Goal: Task Accomplishment & Management: Manage account settings

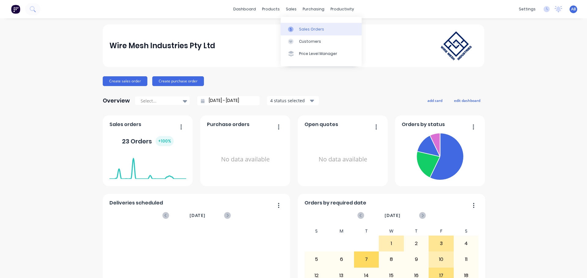
click at [305, 30] on div "Sales Orders" at bounding box center [311, 30] width 25 height 6
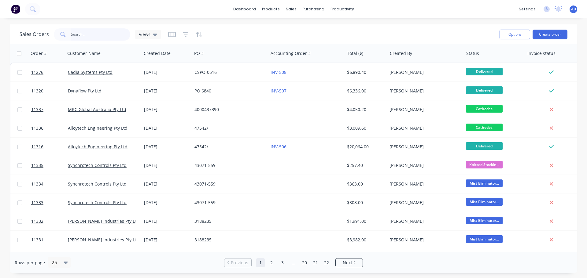
click at [80, 34] on input "text" at bounding box center [101, 34] width 60 height 12
type input "b"
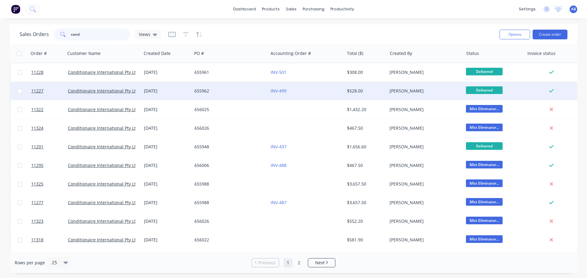
type input "cond"
click at [246, 90] on div "655962" at bounding box center [228, 91] width 68 height 6
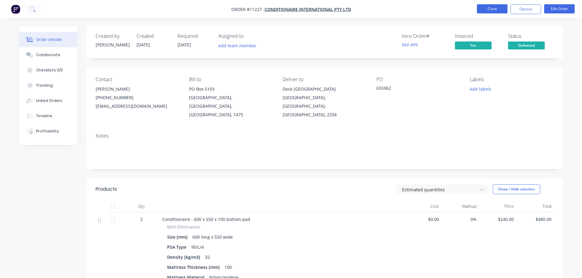
click at [488, 11] on button "Close" at bounding box center [492, 8] width 31 height 9
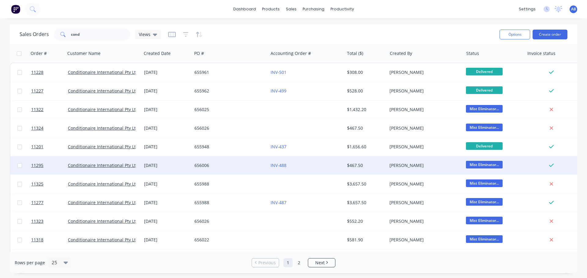
click at [238, 163] on div "656006" at bounding box center [228, 166] width 68 height 6
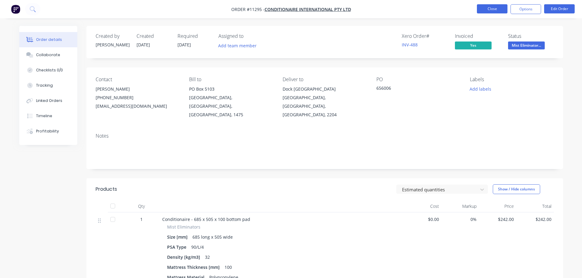
click at [484, 9] on button "Close" at bounding box center [492, 8] width 31 height 9
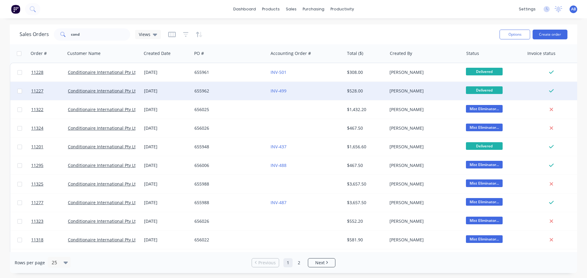
click at [233, 88] on div "655962" at bounding box center [228, 91] width 68 height 6
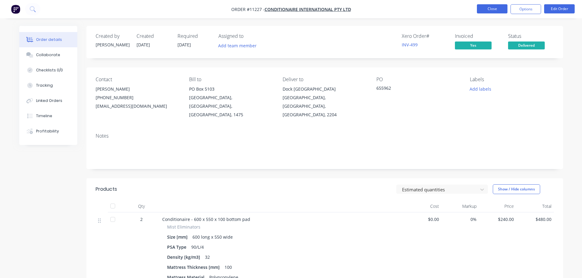
click at [492, 8] on button "Close" at bounding box center [492, 8] width 31 height 9
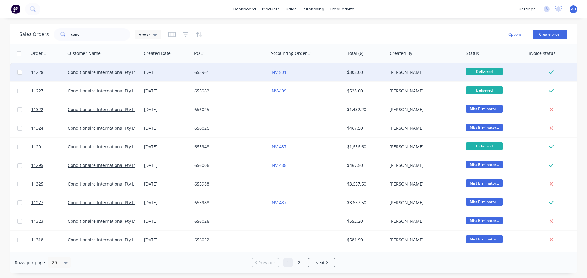
click at [225, 69] on div "655961" at bounding box center [228, 72] width 68 height 6
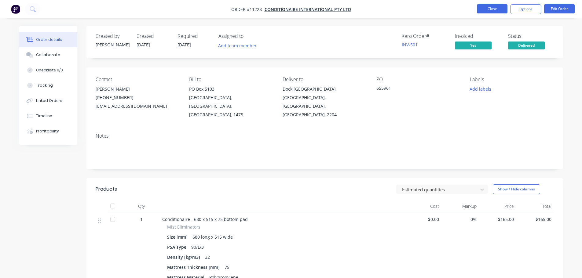
click at [500, 8] on button "Close" at bounding box center [492, 8] width 31 height 9
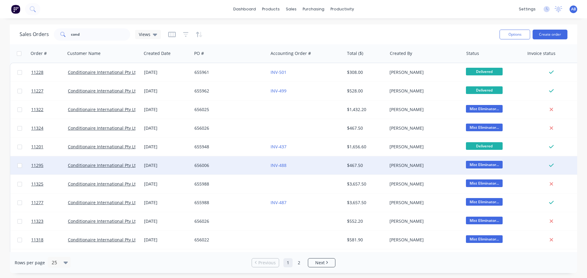
click at [235, 166] on div "656006" at bounding box center [228, 166] width 68 height 6
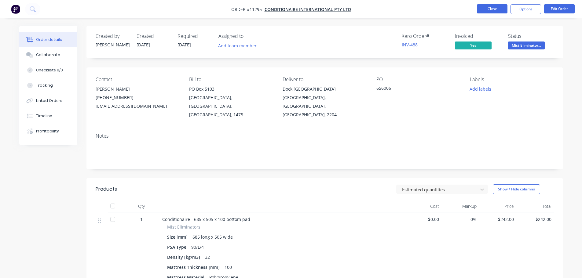
click at [500, 8] on button "Close" at bounding box center [492, 8] width 31 height 9
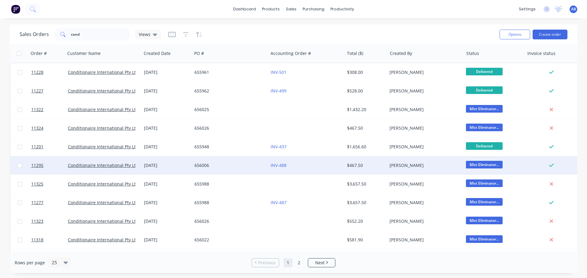
click at [236, 162] on div "656006" at bounding box center [230, 165] width 76 height 18
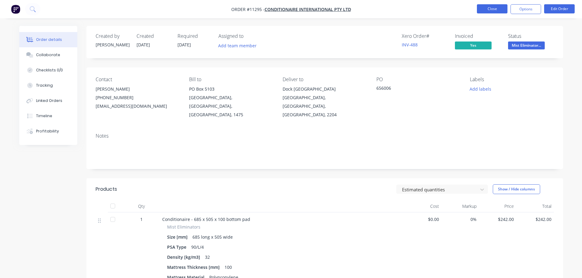
click at [487, 9] on button "Close" at bounding box center [492, 8] width 31 height 9
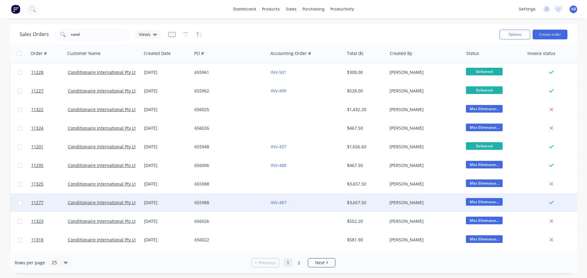
click at [233, 204] on div "655988" at bounding box center [228, 203] width 68 height 6
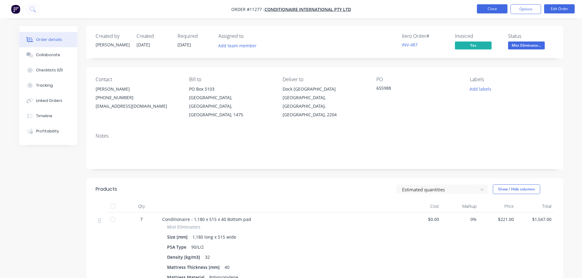
click at [494, 8] on button "Close" at bounding box center [492, 8] width 31 height 9
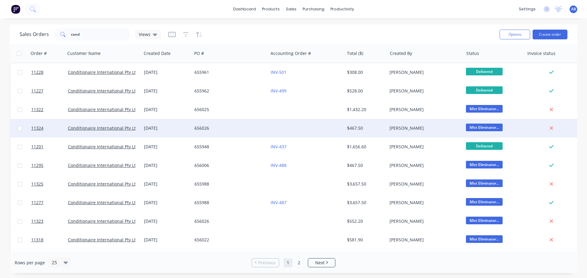
click at [278, 132] on div at bounding box center [306, 128] width 76 height 18
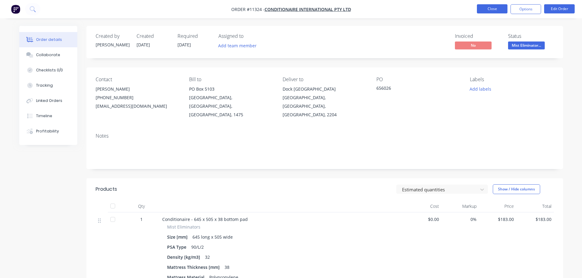
click at [497, 8] on button "Close" at bounding box center [492, 8] width 31 height 9
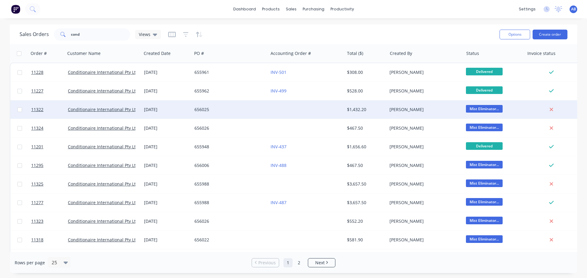
click at [282, 108] on div at bounding box center [306, 110] width 76 height 18
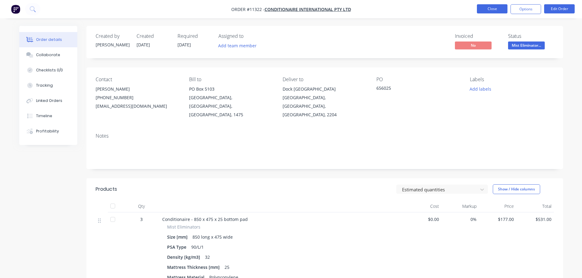
click at [498, 9] on button "Close" at bounding box center [492, 8] width 31 height 9
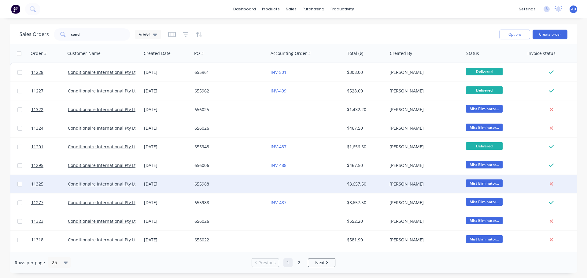
click at [275, 182] on div at bounding box center [306, 184] width 76 height 18
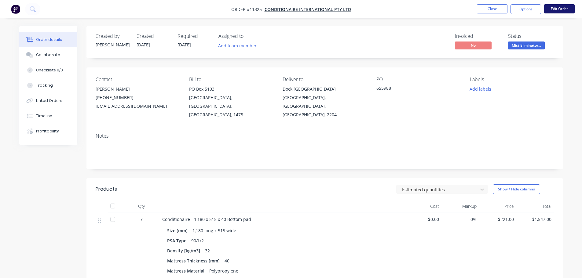
click at [560, 8] on button "Edit Order" at bounding box center [559, 8] width 31 height 9
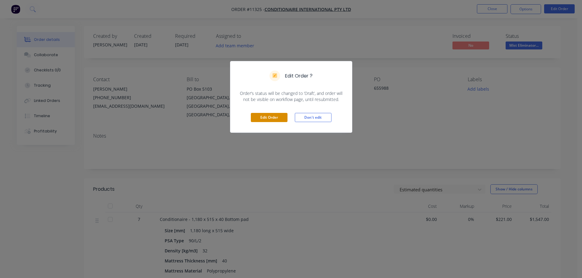
click at [271, 119] on button "Edit Order" at bounding box center [269, 117] width 37 height 9
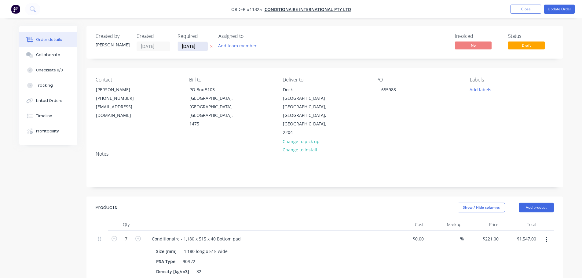
click at [188, 46] on input "[DATE]" at bounding box center [193, 46] width 30 height 9
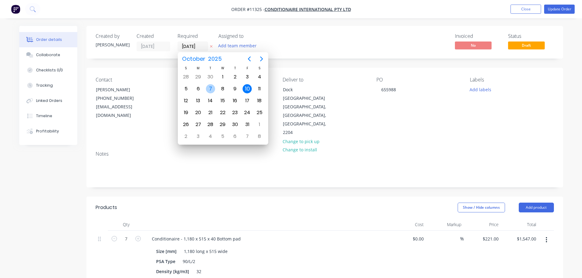
click at [212, 92] on div "7" at bounding box center [210, 88] width 9 height 9
type input "[DATE]"
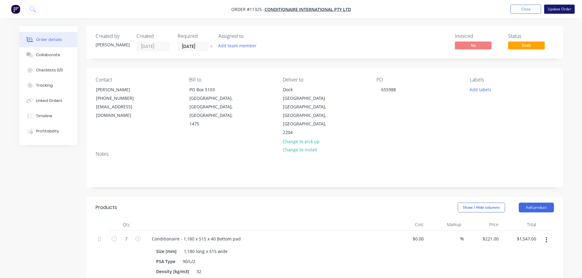
click at [563, 9] on button "Update Order" at bounding box center [559, 9] width 31 height 9
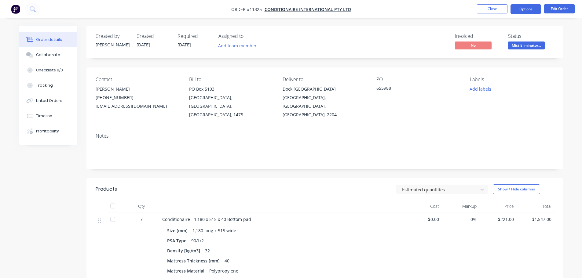
click at [531, 12] on button "Options" at bounding box center [526, 9] width 31 height 10
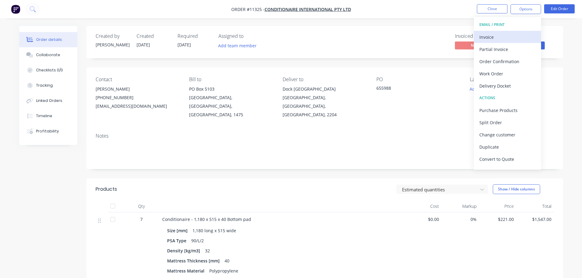
click at [483, 39] on div "Invoice" at bounding box center [507, 37] width 56 height 9
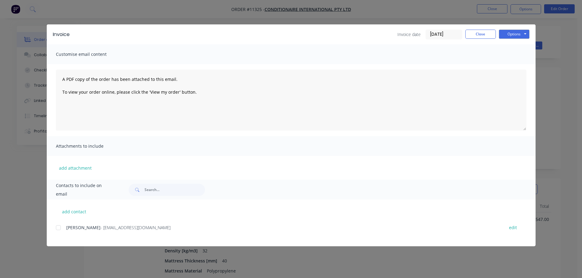
click at [58, 228] on div at bounding box center [58, 228] width 12 height 12
click at [508, 36] on button "Options" at bounding box center [514, 34] width 31 height 9
click at [515, 64] on button "Email" at bounding box center [518, 65] width 39 height 10
click at [482, 37] on button "Close" at bounding box center [480, 34] width 31 height 9
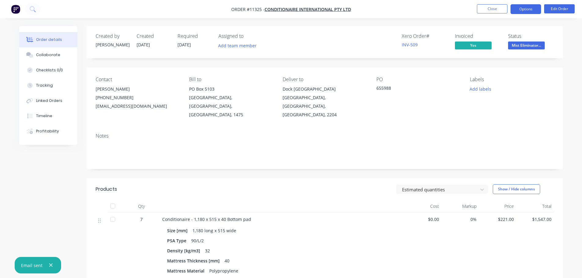
click at [524, 11] on button "Options" at bounding box center [526, 9] width 31 height 10
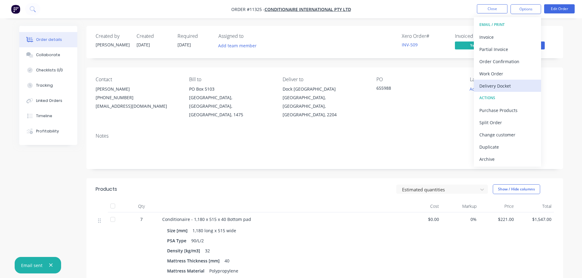
click at [504, 85] on div "Delivery Docket" at bounding box center [507, 86] width 56 height 9
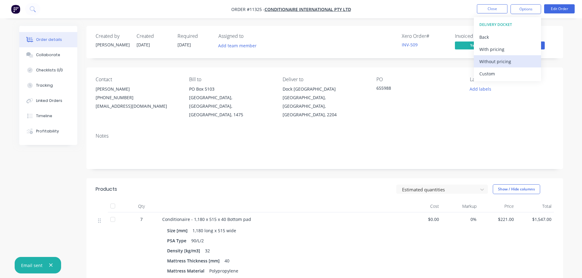
click at [494, 64] on div "Without pricing" at bounding box center [507, 61] width 56 height 9
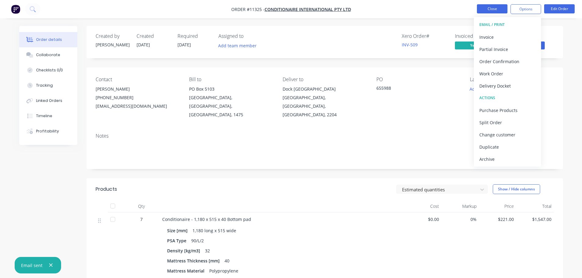
click at [483, 8] on button "Close" at bounding box center [492, 8] width 31 height 9
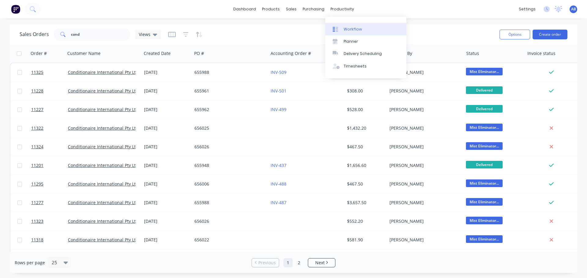
click at [348, 28] on div "Workflow" at bounding box center [352, 30] width 18 height 6
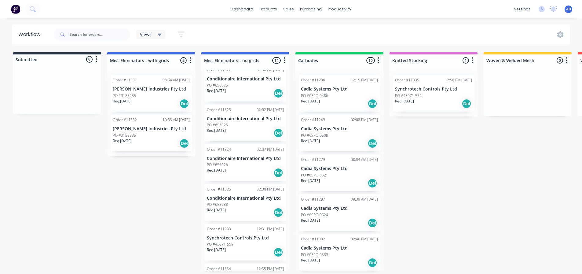
scroll to position [336, 0]
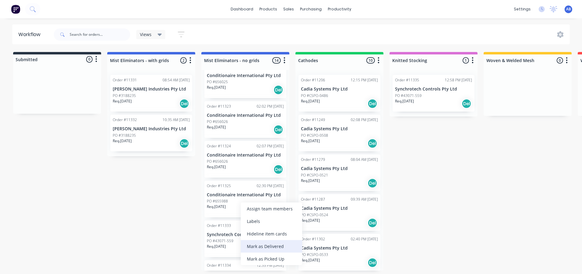
click at [264, 245] on div "Mark as Delivered" at bounding box center [271, 246] width 61 height 13
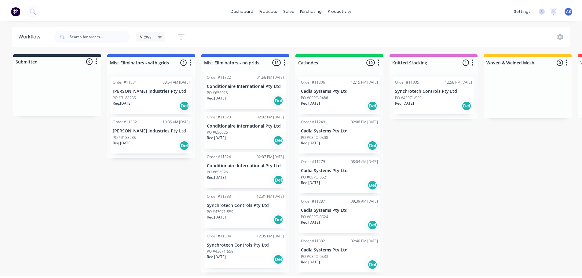
scroll to position [323, 0]
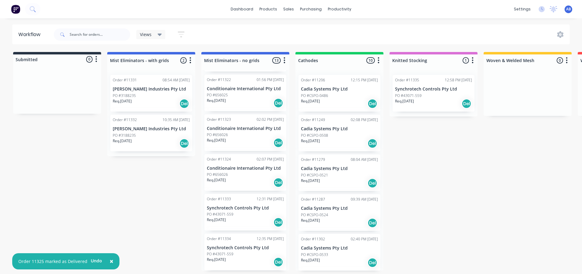
click at [14, 9] on img at bounding box center [15, 9] width 9 height 9
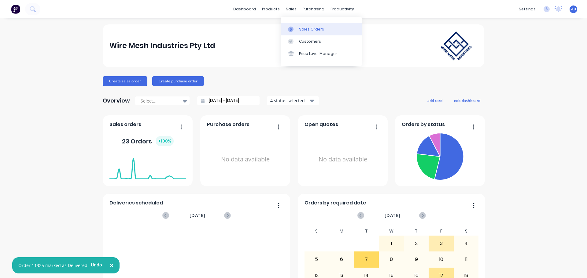
click at [298, 28] on link "Sales Orders" at bounding box center [321, 29] width 81 height 12
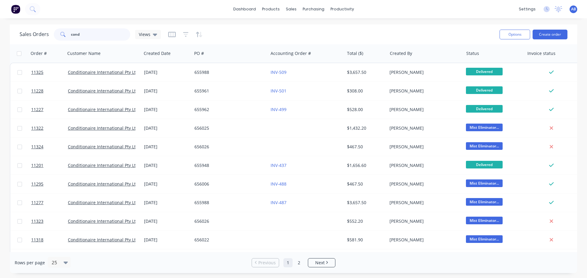
click at [100, 38] on input "cond" at bounding box center [101, 34] width 60 height 12
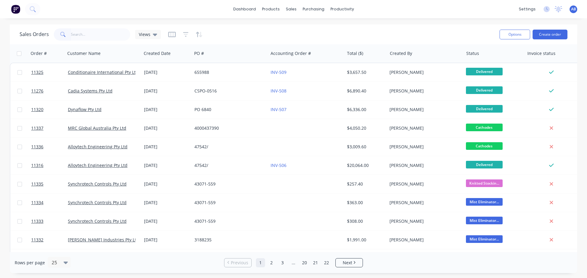
click at [11, 11] on button at bounding box center [15, 9] width 13 height 12
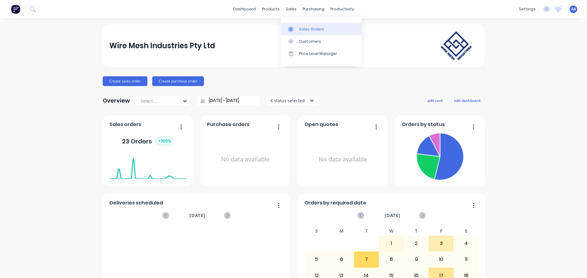
click at [309, 28] on div "Sales Orders" at bounding box center [311, 30] width 25 height 6
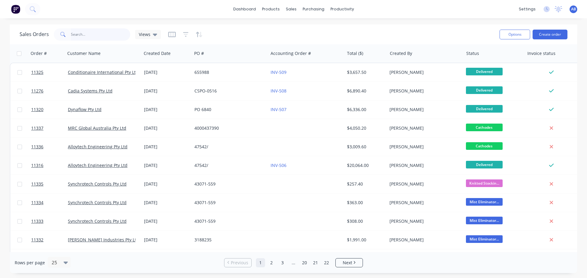
click at [85, 36] on input "text" at bounding box center [101, 34] width 60 height 12
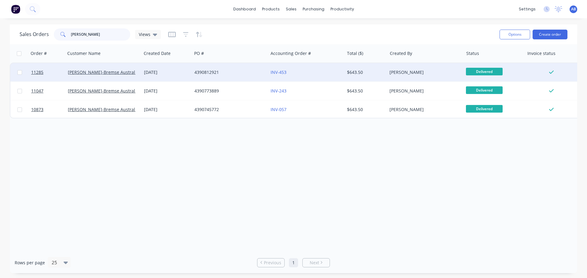
type input "[PERSON_NAME]"
click at [243, 71] on div "4390812921" at bounding box center [228, 72] width 68 height 6
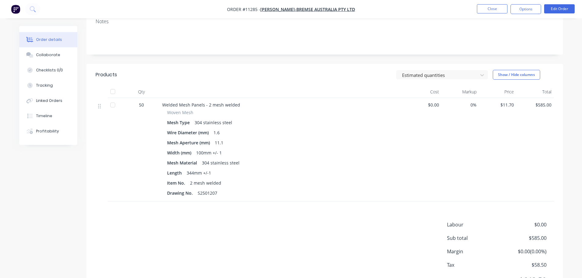
scroll to position [138, 0]
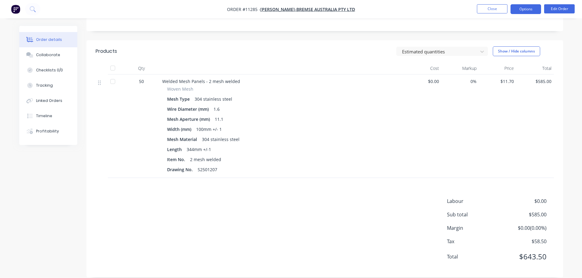
click at [527, 8] on button "Options" at bounding box center [526, 9] width 31 height 10
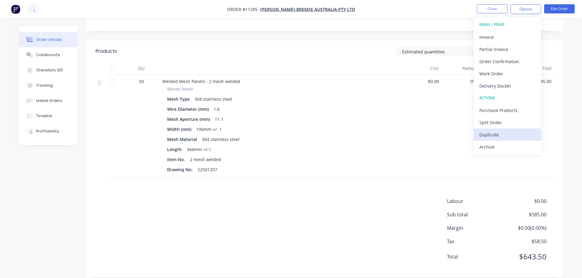
click at [495, 134] on div "Duplicate" at bounding box center [507, 134] width 56 height 9
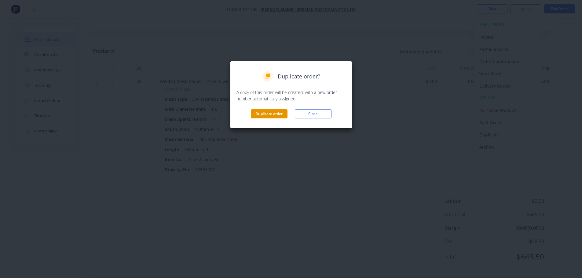
click at [270, 112] on button "Duplicate order" at bounding box center [269, 113] width 37 height 9
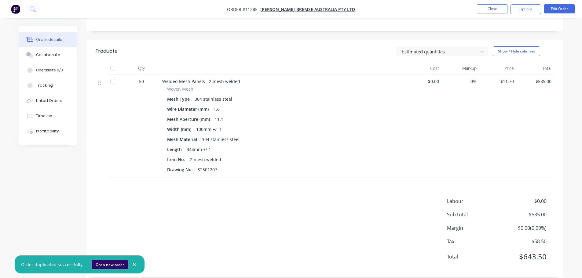
click at [103, 265] on button "Open new order" at bounding box center [110, 264] width 36 height 9
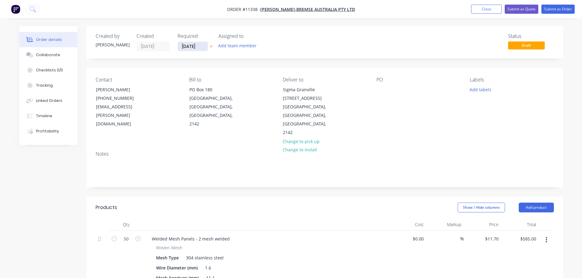
click at [191, 48] on input "[DATE]" at bounding box center [193, 46] width 30 height 9
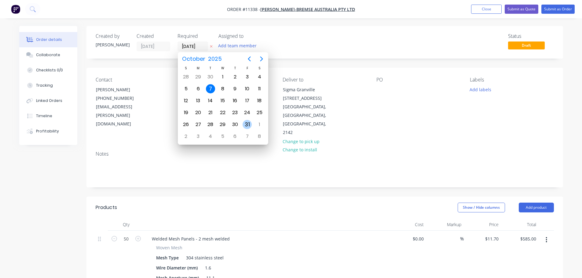
click at [248, 123] on div "31" at bounding box center [247, 124] width 9 height 9
type input "31/10/25"
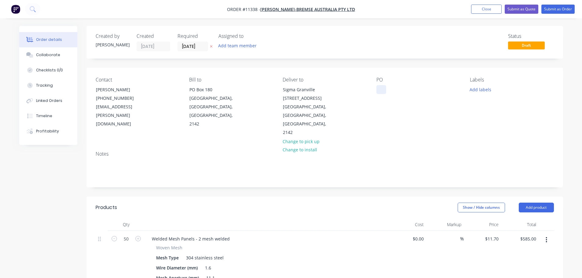
click at [377, 91] on div at bounding box center [381, 89] width 10 height 9
click at [196, 46] on input "31/10/25" at bounding box center [193, 46] width 30 height 9
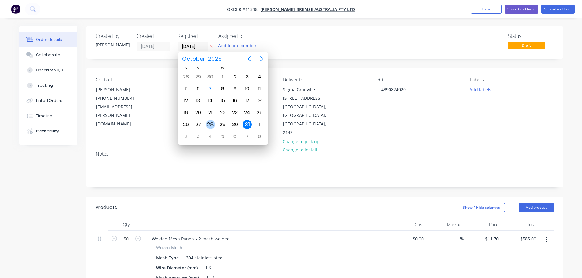
click at [211, 122] on div "28" at bounding box center [210, 124] width 9 height 9
type input "28/10/25"
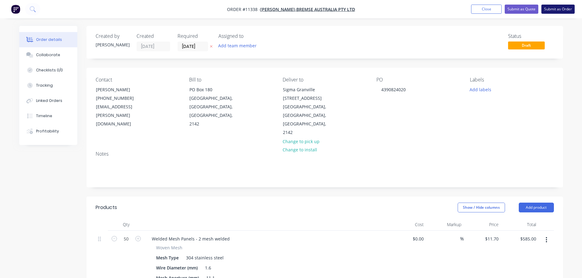
click at [555, 9] on button "Submit as Order" at bounding box center [558, 9] width 33 height 9
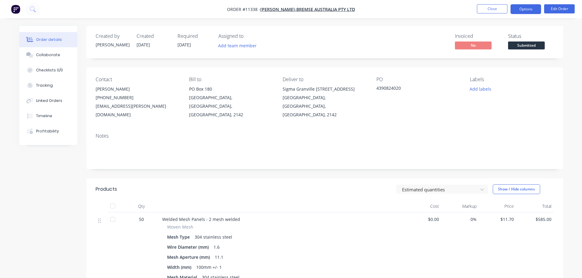
click at [526, 9] on button "Options" at bounding box center [526, 9] width 31 height 10
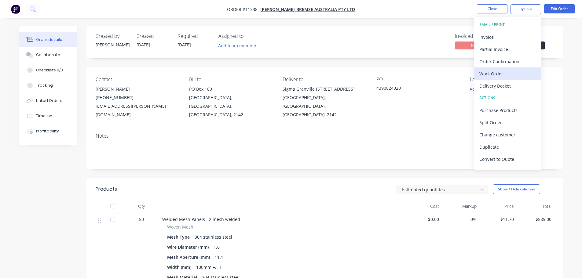
click at [498, 75] on div "Work Order" at bounding box center [507, 73] width 56 height 9
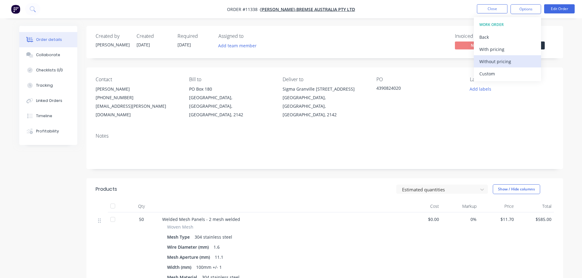
click at [488, 62] on div "Without pricing" at bounding box center [507, 61] width 56 height 9
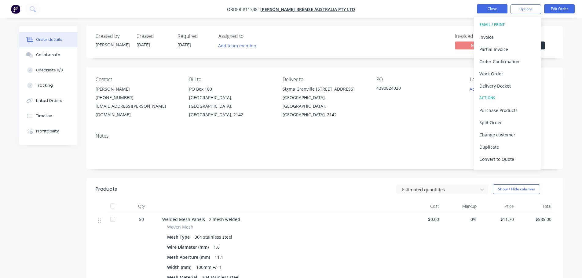
click at [499, 7] on button "Close" at bounding box center [492, 8] width 31 height 9
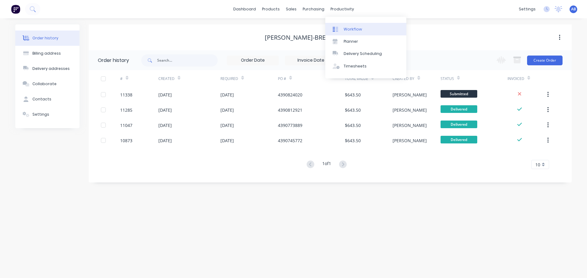
click at [347, 28] on div "Workflow" at bounding box center [352, 30] width 18 height 6
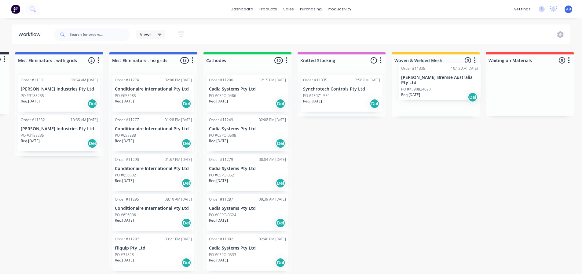
scroll to position [0, 94]
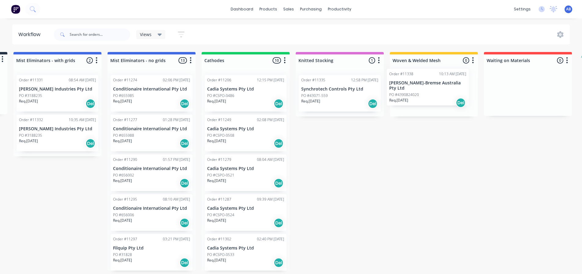
drag, startPoint x: 61, startPoint y: 99, endPoint x: 435, endPoint y: 95, distance: 374.4
click at [435, 95] on div "Submitted 1 Status colour #273444 hex #273444 Save Cancel Summaries Total order…" at bounding box center [323, 161] width 842 height 218
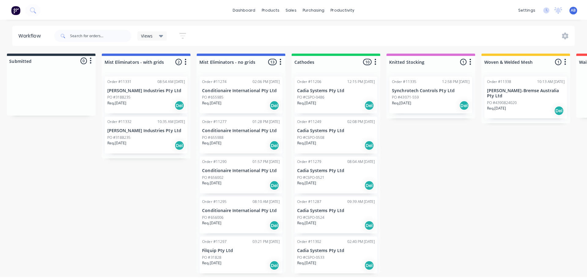
scroll to position [0, 0]
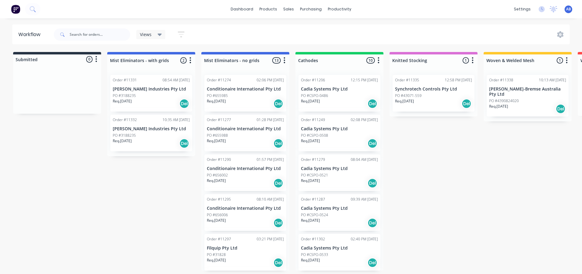
click at [12, 10] on img at bounding box center [15, 9] width 9 height 9
